Goal: Transaction & Acquisition: Purchase product/service

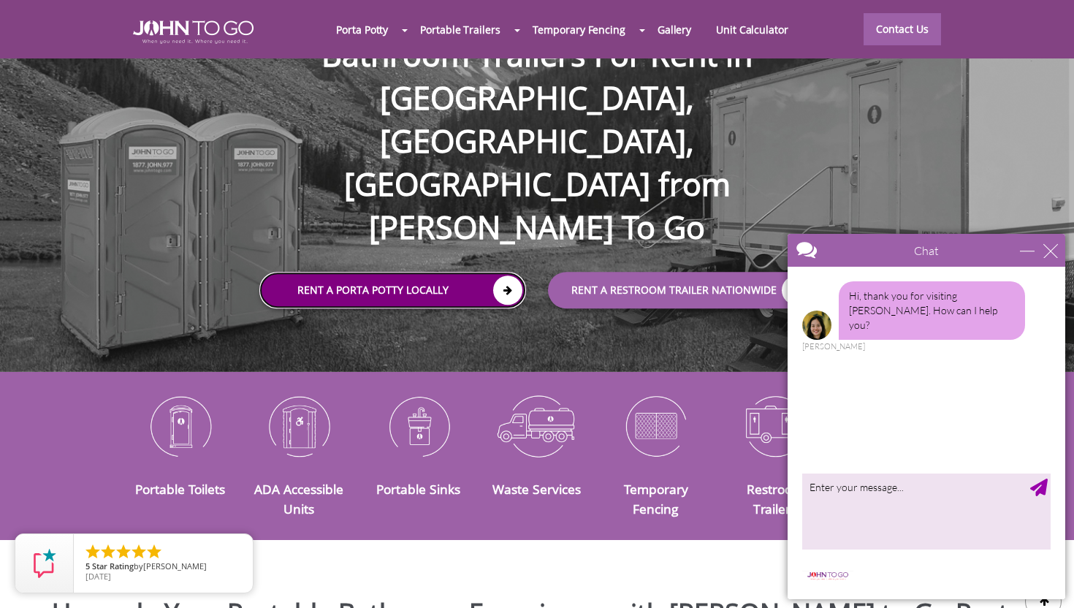
click at [498, 275] on icon at bounding box center [507, 289] width 29 height 29
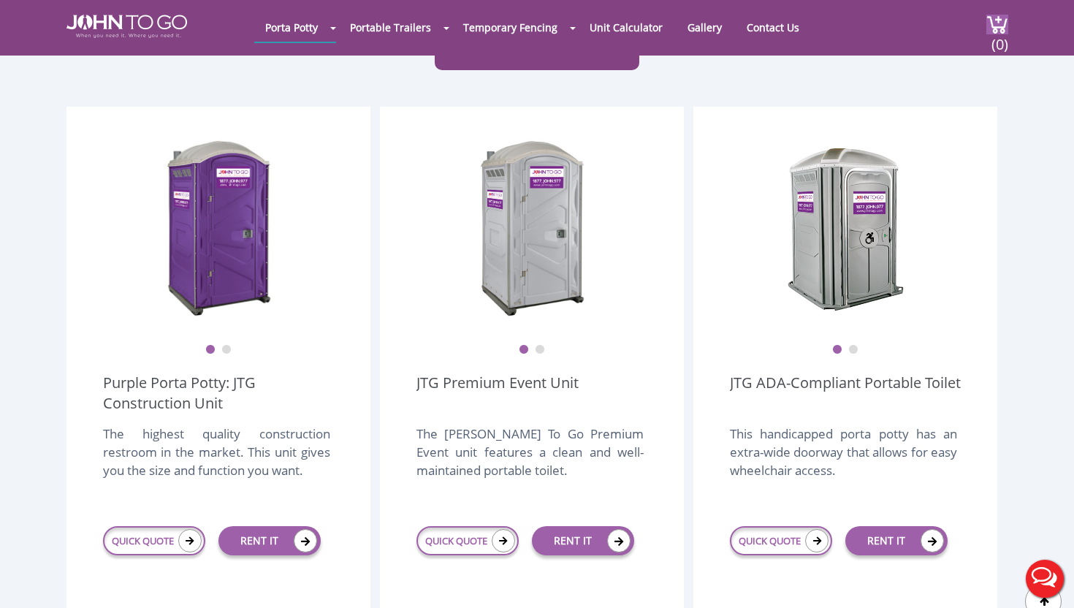
scroll to position [371, 0]
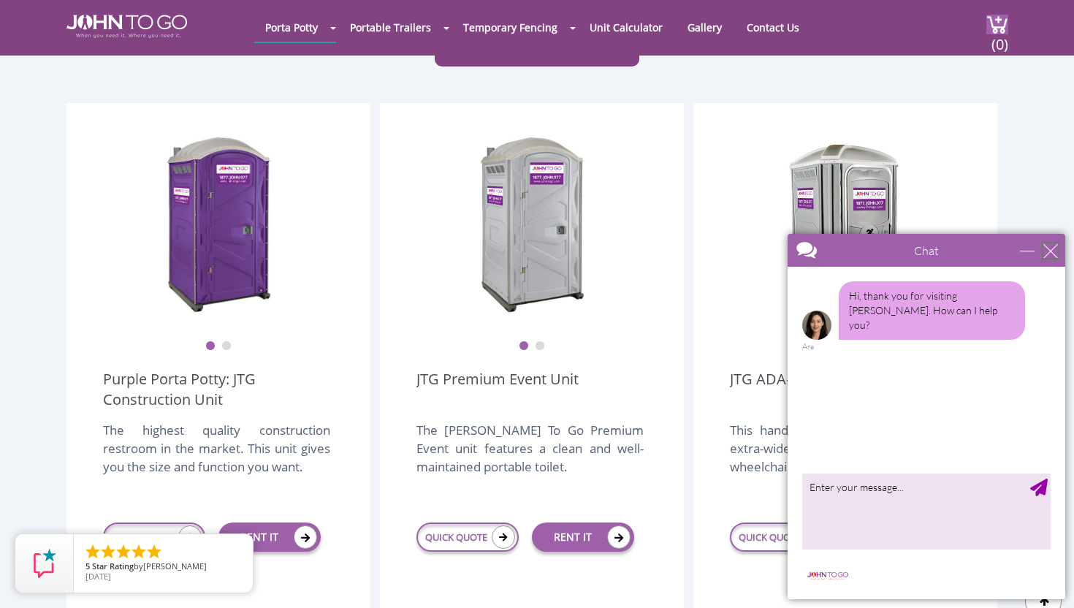
click at [1053, 244] on div "close" at bounding box center [1050, 250] width 15 height 15
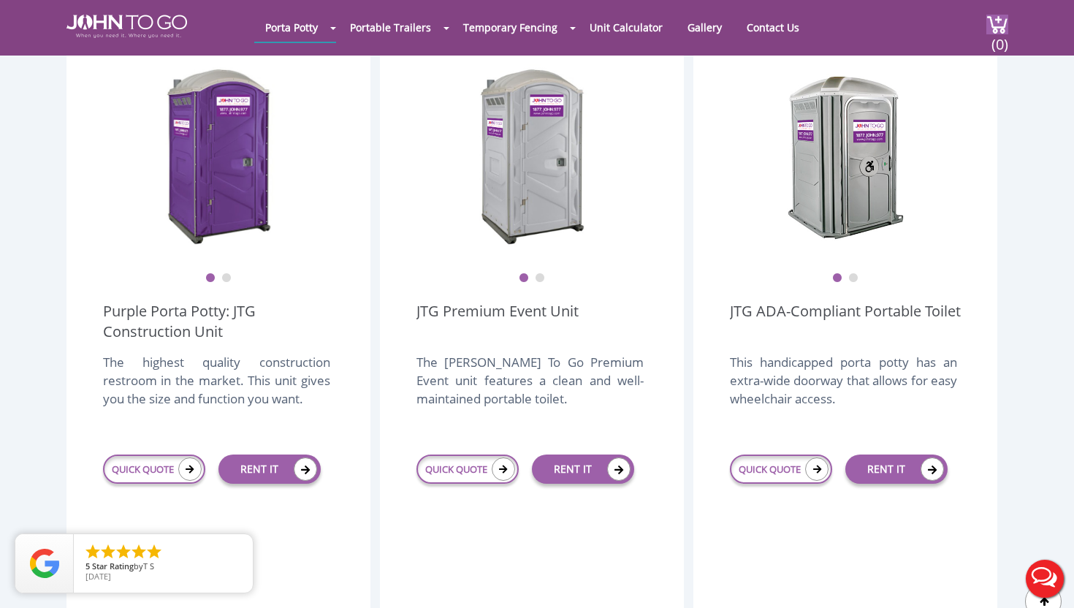
scroll to position [442, 0]
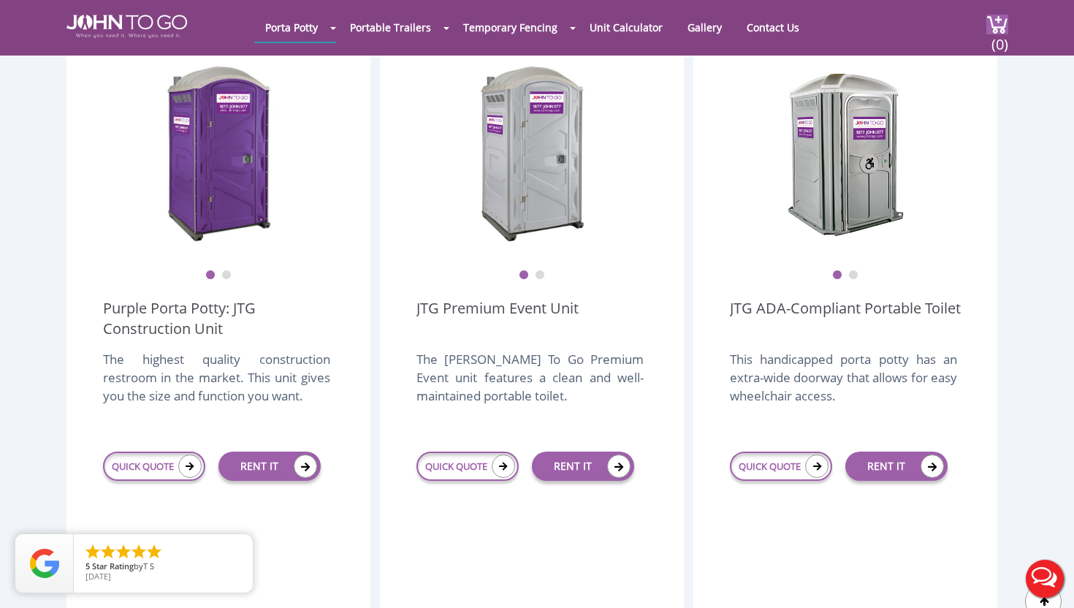
click at [489, 350] on div "The [PERSON_NAME] To Go Premium Event unit features a clean and well-maintained…" at bounding box center [529, 385] width 227 height 70
click at [542, 270] on button "2" at bounding box center [540, 275] width 10 height 10
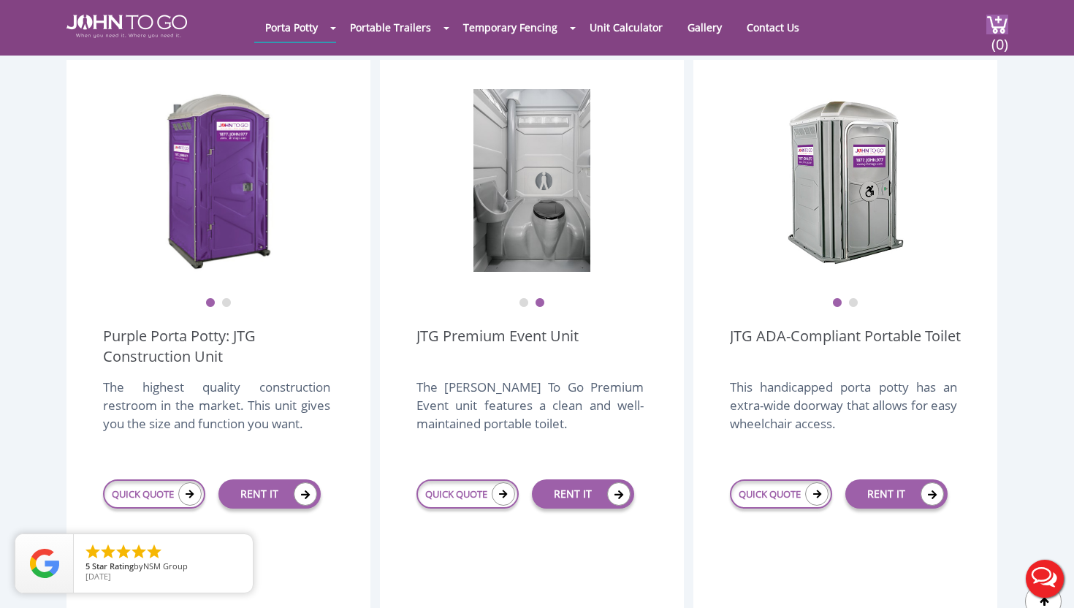
scroll to position [395, 0]
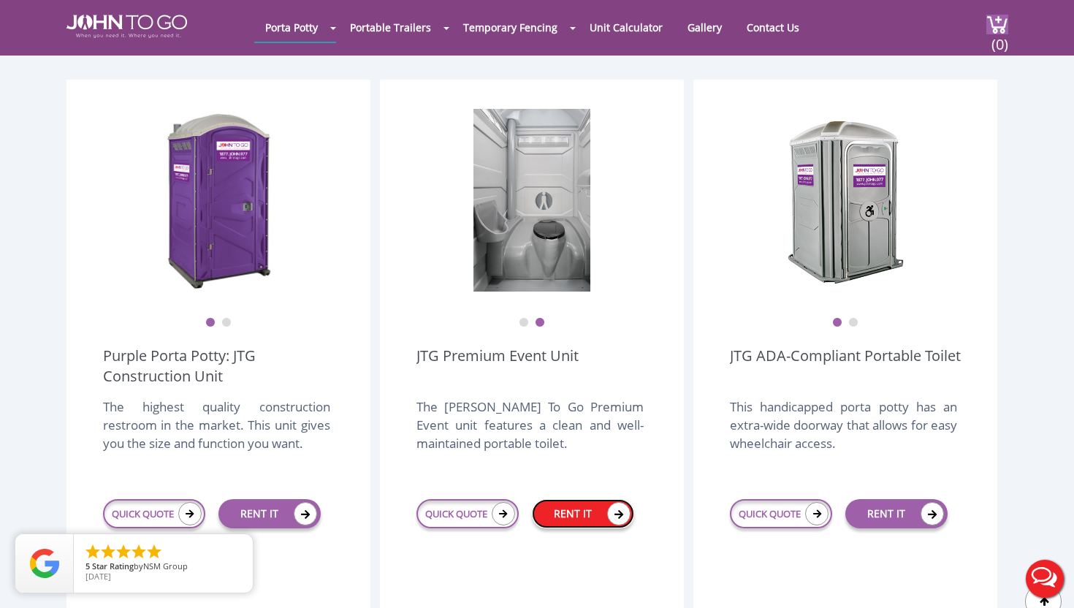
click at [536, 499] on link "RENT IT" at bounding box center [583, 513] width 102 height 29
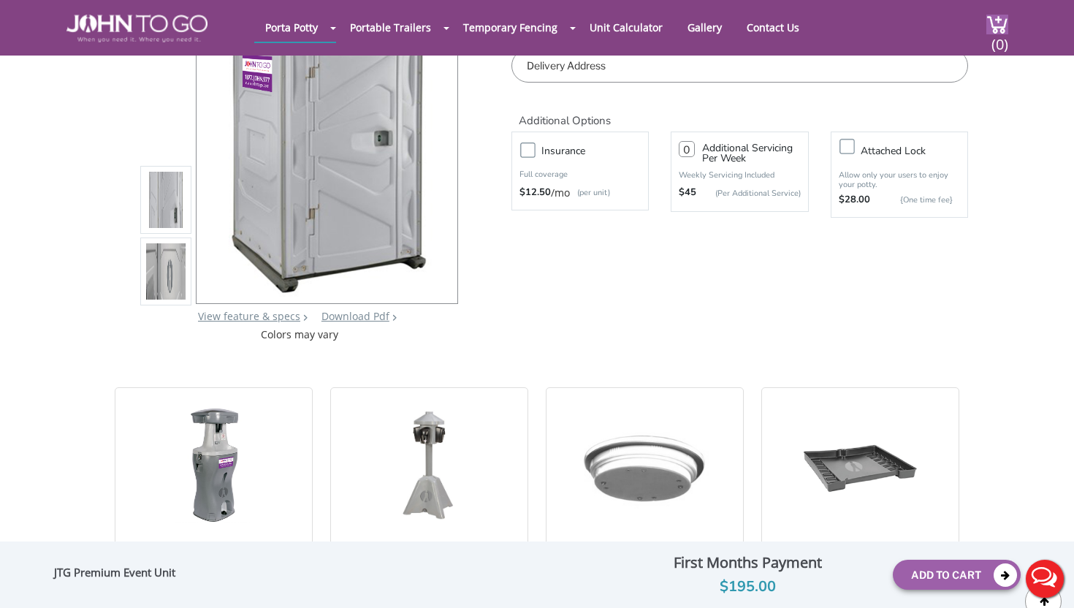
scroll to position [147, 0]
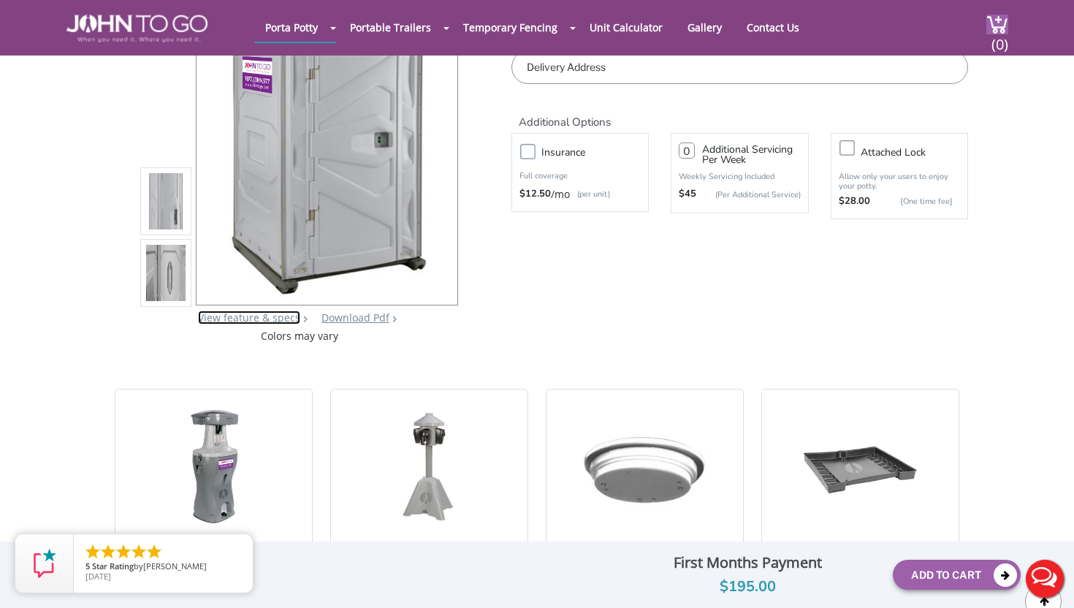
click at [248, 321] on link "View feature & specs" at bounding box center [249, 317] width 102 height 14
